Goal: Task Accomplishment & Management: Complete application form

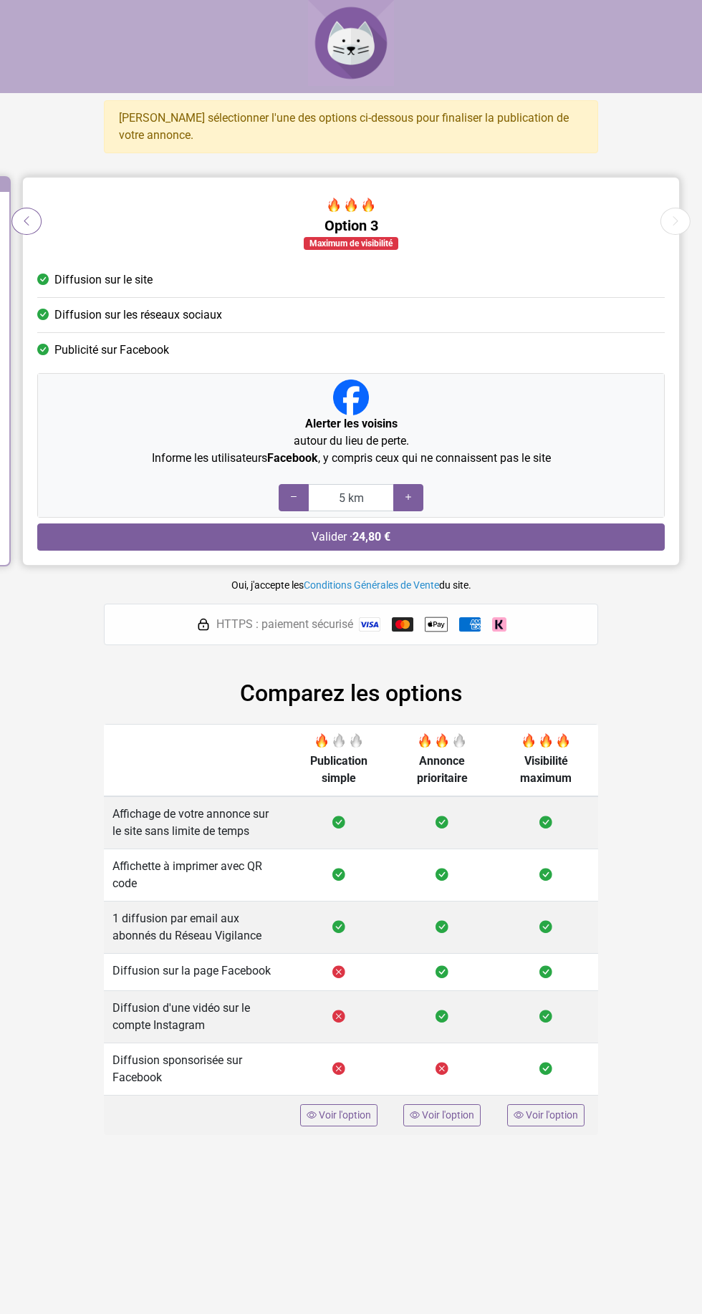
click at [56, 234] on div "Maximum de visibilité" at bounding box center [350, 242] width 627 height 17
click at [35, 210] on button "Option précédente" at bounding box center [26, 221] width 30 height 27
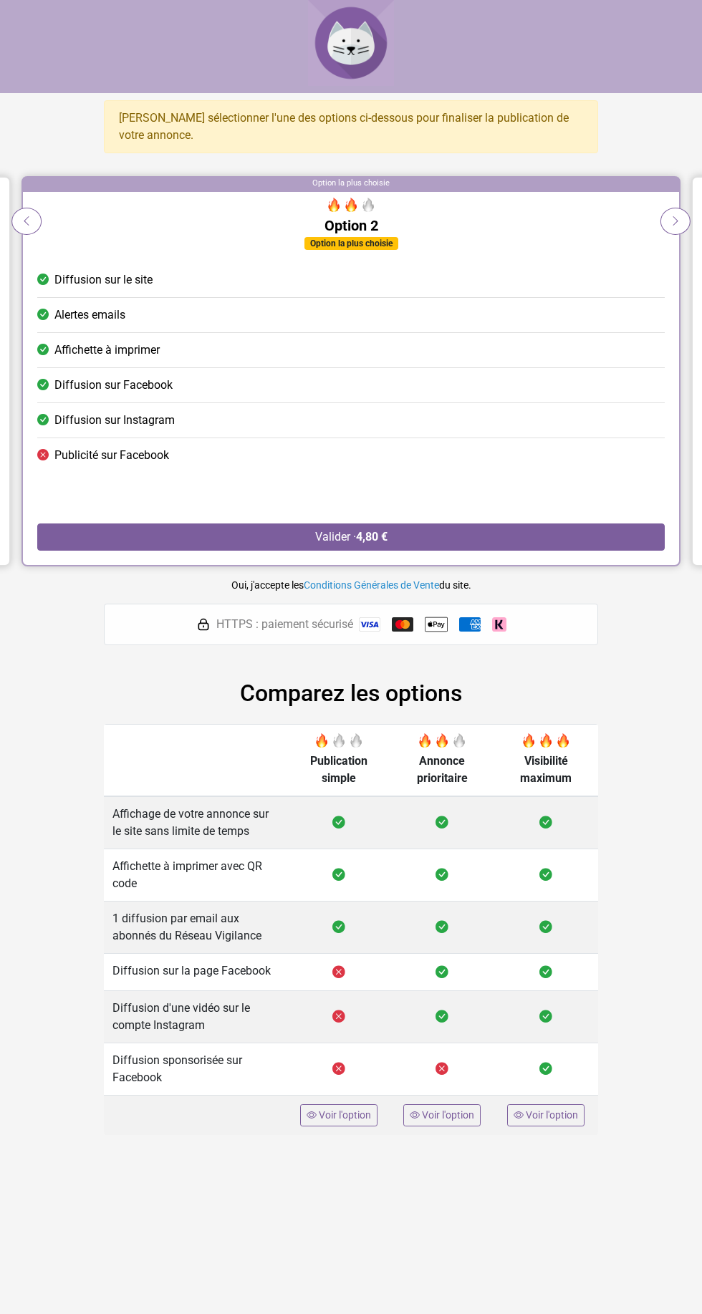
click at [24, 222] on icon at bounding box center [26, 221] width 11 height 14
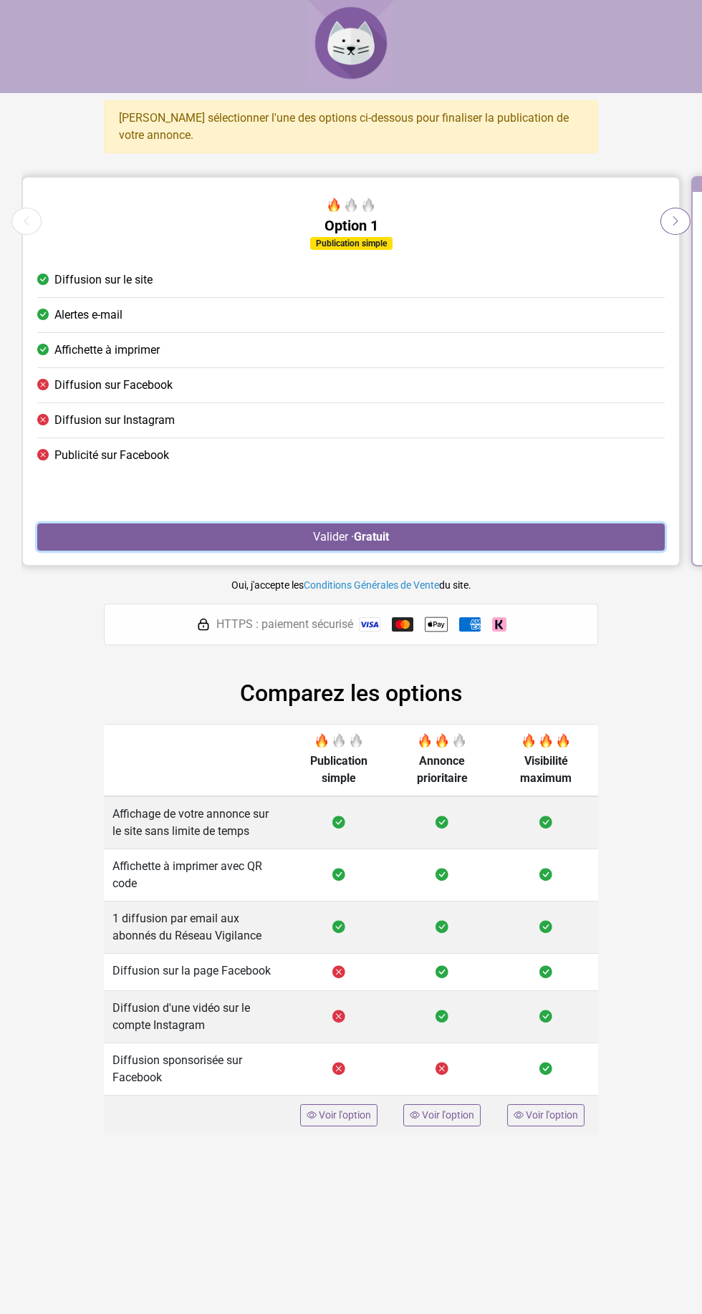
click at [442, 535] on button "Valider · Gratuit" at bounding box center [350, 536] width 627 height 27
